Goal: Task Accomplishment & Management: Use online tool/utility

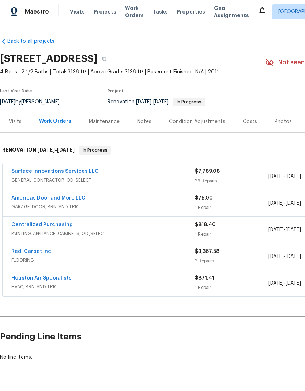
click at [37, 251] on link "Redi Carpet Inc" at bounding box center [31, 251] width 40 height 5
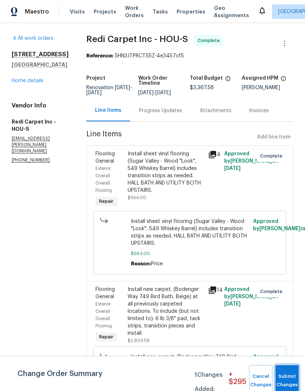
click at [294, 378] on button "Submit Changes" at bounding box center [286, 380] width 23 height 31
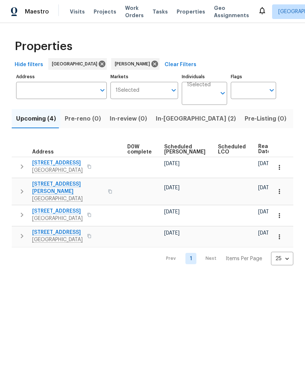
scroll to position [0, 192]
click at [279, 168] on icon "button" at bounding box center [279, 167] width 1 height 5
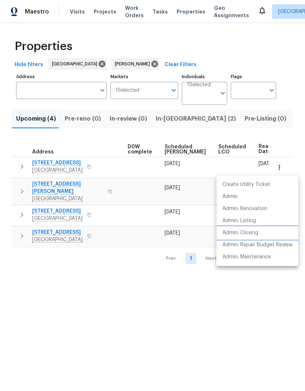
click at [256, 231] on p "Admin: Closing" at bounding box center [240, 233] width 36 height 8
click at [155, 319] on div at bounding box center [152, 195] width 305 height 391
